Goal: Information Seeking & Learning: Learn about a topic

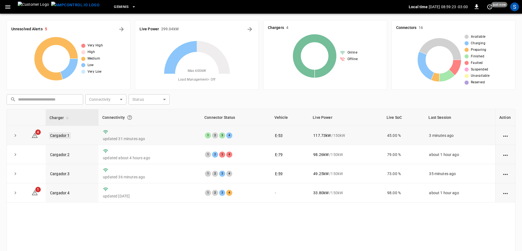
click at [60, 135] on link "Cargador 1" at bounding box center [60, 135] width 22 height 7
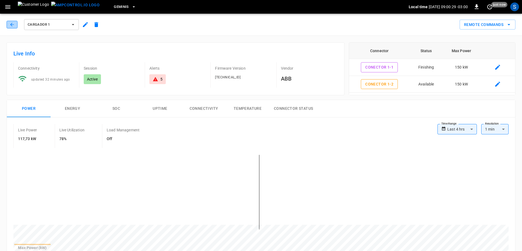
click at [11, 27] on icon "button" at bounding box center [11, 24] width 5 height 5
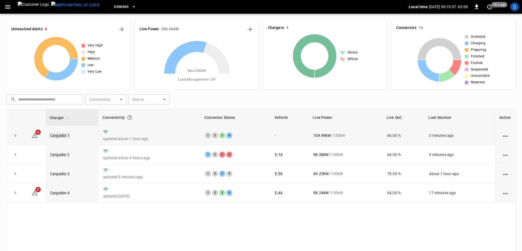
click at [61, 136] on link "Cargador 1" at bounding box center [60, 135] width 22 height 7
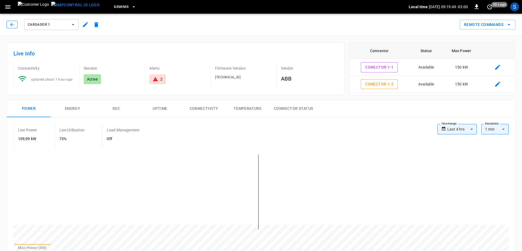
click at [16, 25] on button "button" at bounding box center [12, 25] width 11 height 8
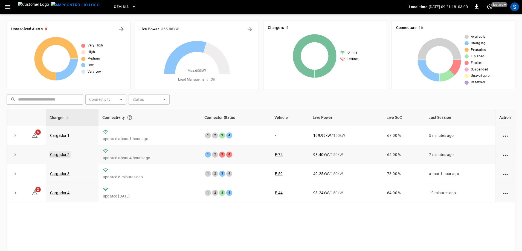
click at [66, 156] on link "Cargador 2" at bounding box center [60, 154] width 22 height 7
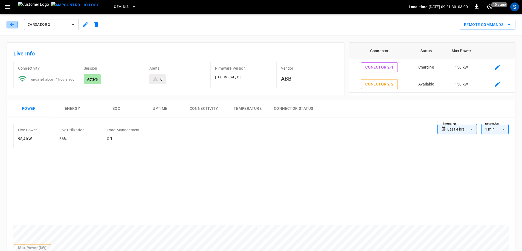
click at [11, 26] on icon "button" at bounding box center [11, 24] width 5 height 5
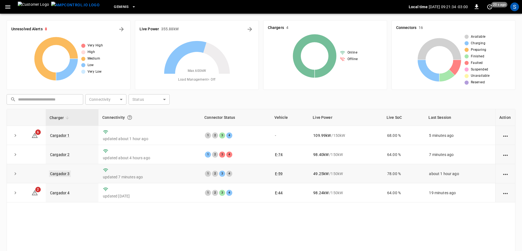
click at [54, 172] on link "Cargador 3" at bounding box center [60, 174] width 22 height 7
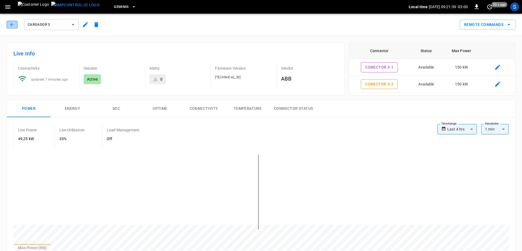
click at [13, 23] on icon "button" at bounding box center [11, 24] width 5 height 5
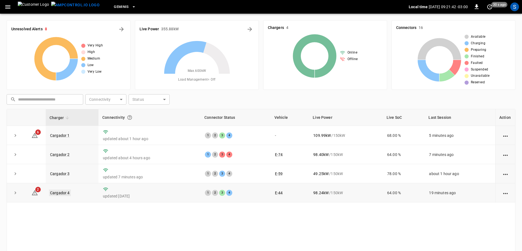
click at [57, 194] on link "Cargador 4" at bounding box center [60, 193] width 22 height 7
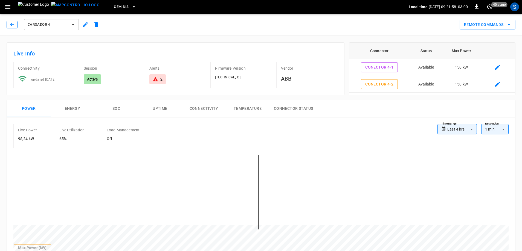
click at [13, 25] on icon "button" at bounding box center [11, 24] width 5 height 5
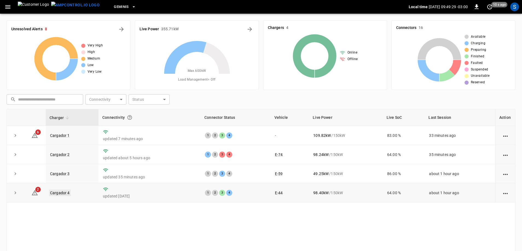
click at [54, 194] on link "Cargador 4" at bounding box center [60, 193] width 22 height 7
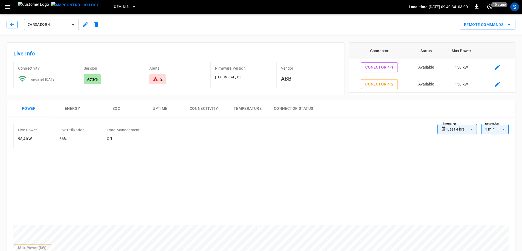
click at [12, 27] on icon "button" at bounding box center [11, 24] width 5 height 5
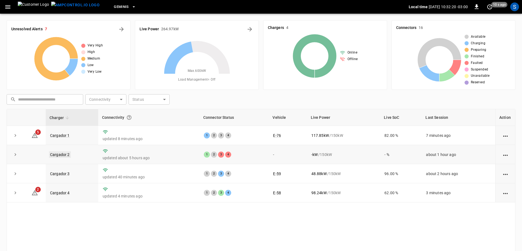
click at [54, 155] on link "Cargador 2" at bounding box center [60, 154] width 22 height 7
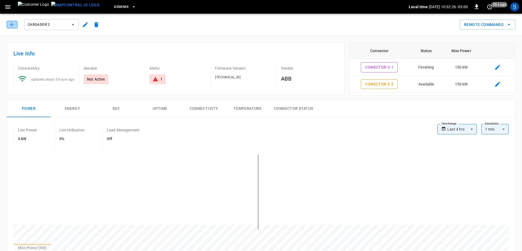
click at [11, 25] on icon "button" at bounding box center [12, 25] width 4 height 4
